Goal: Find specific page/section: Find specific page/section

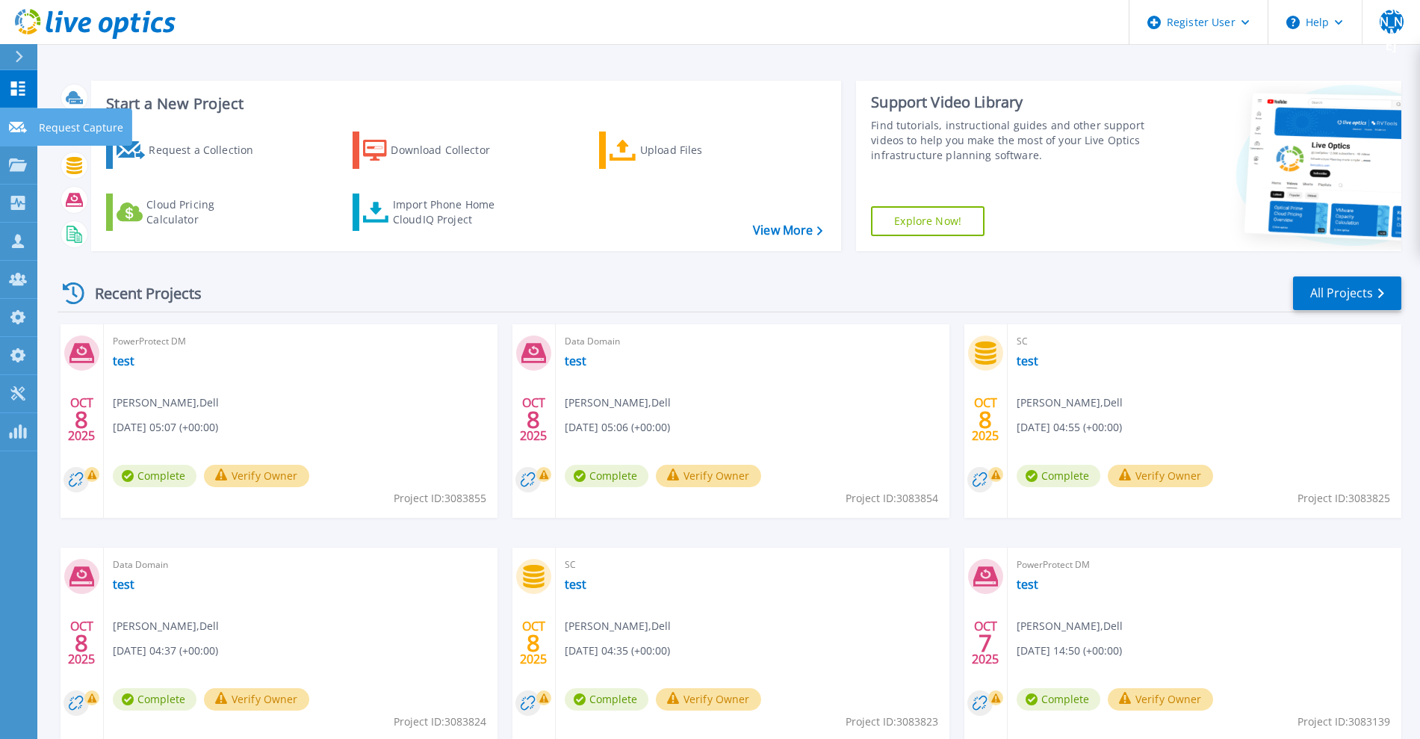
click at [22, 128] on icon at bounding box center [18, 127] width 18 height 11
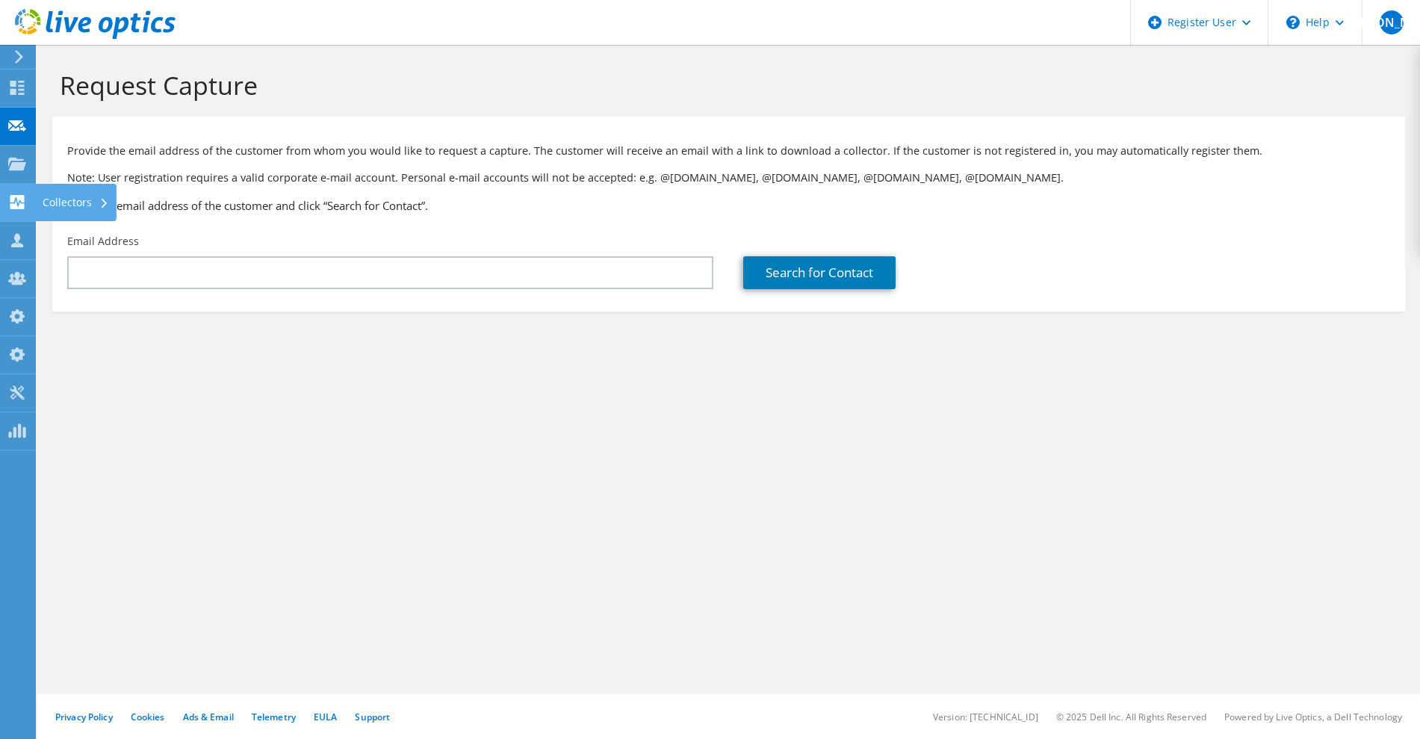
click at [16, 204] on use at bounding box center [17, 202] width 14 height 14
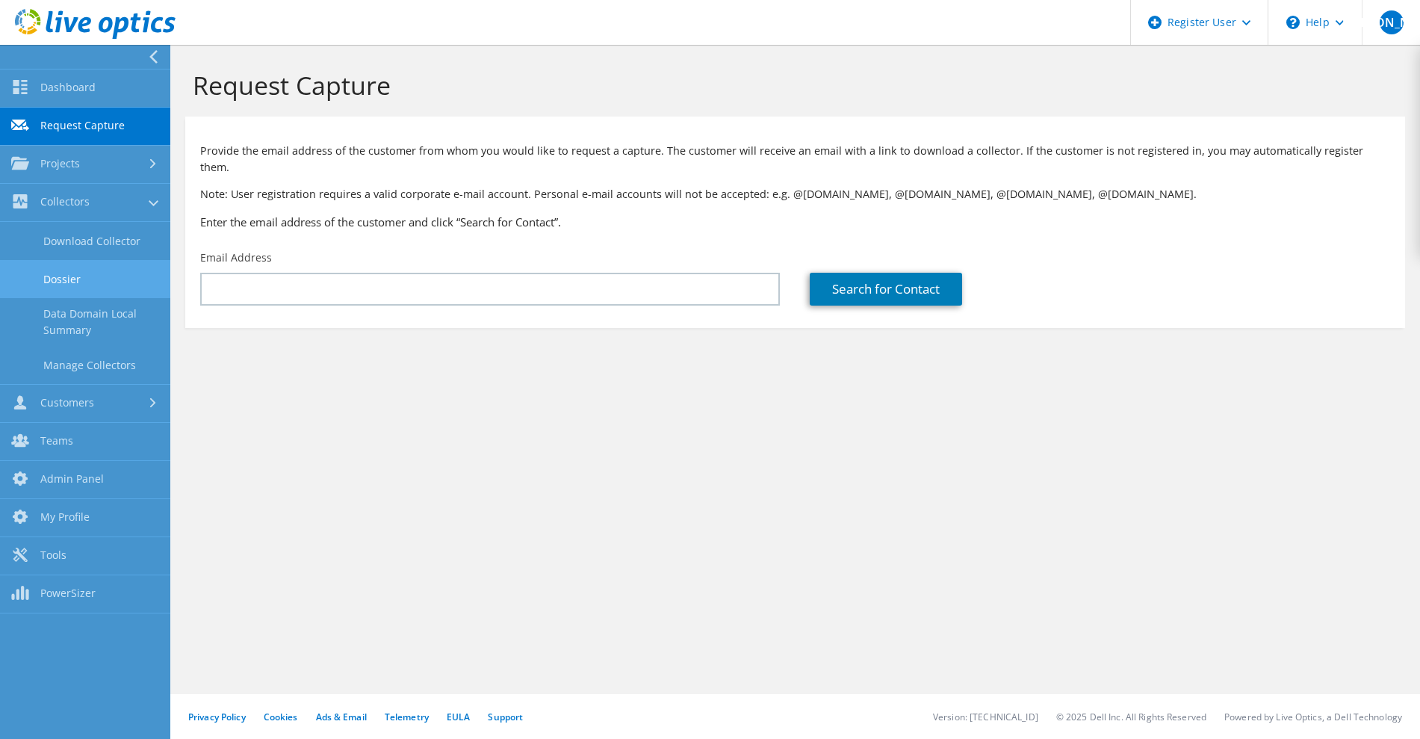
click at [60, 276] on link "Dossier" at bounding box center [85, 279] width 170 height 38
